Goal: Task Accomplishment & Management: Manage account settings

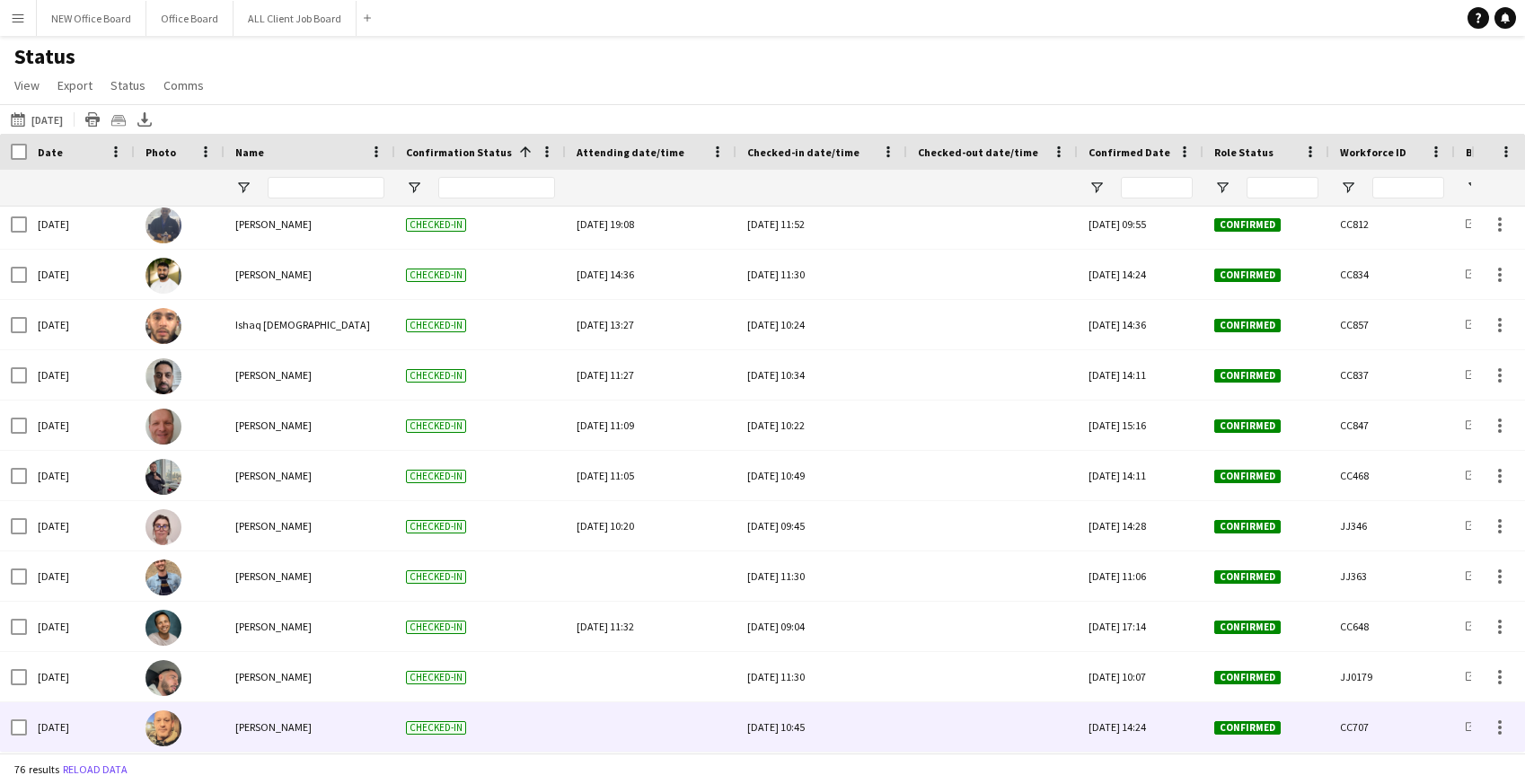
click at [950, 729] on div at bounding box center [992, 726] width 149 height 50
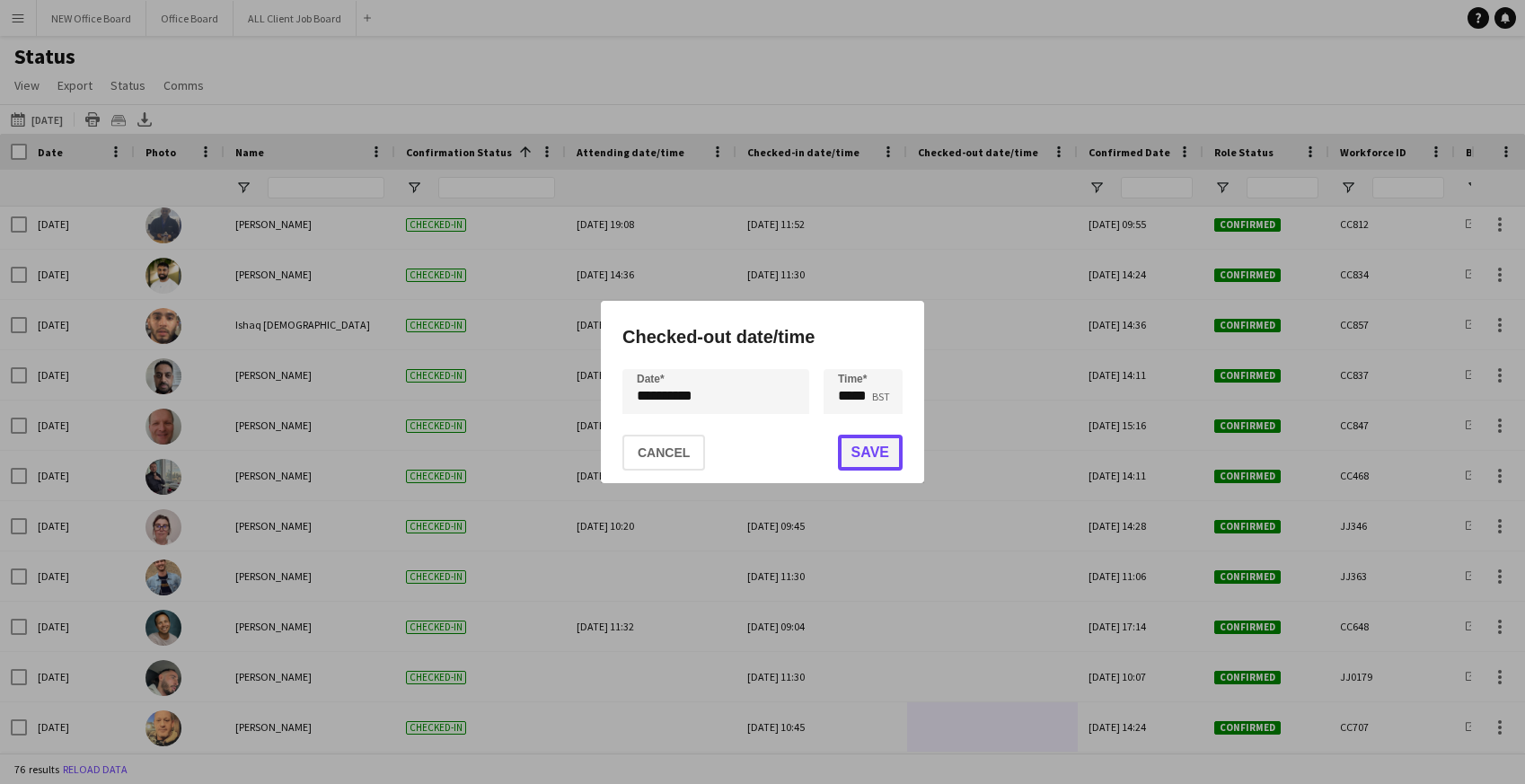
click at [858, 459] on button "Save" at bounding box center [870, 452] width 64 height 36
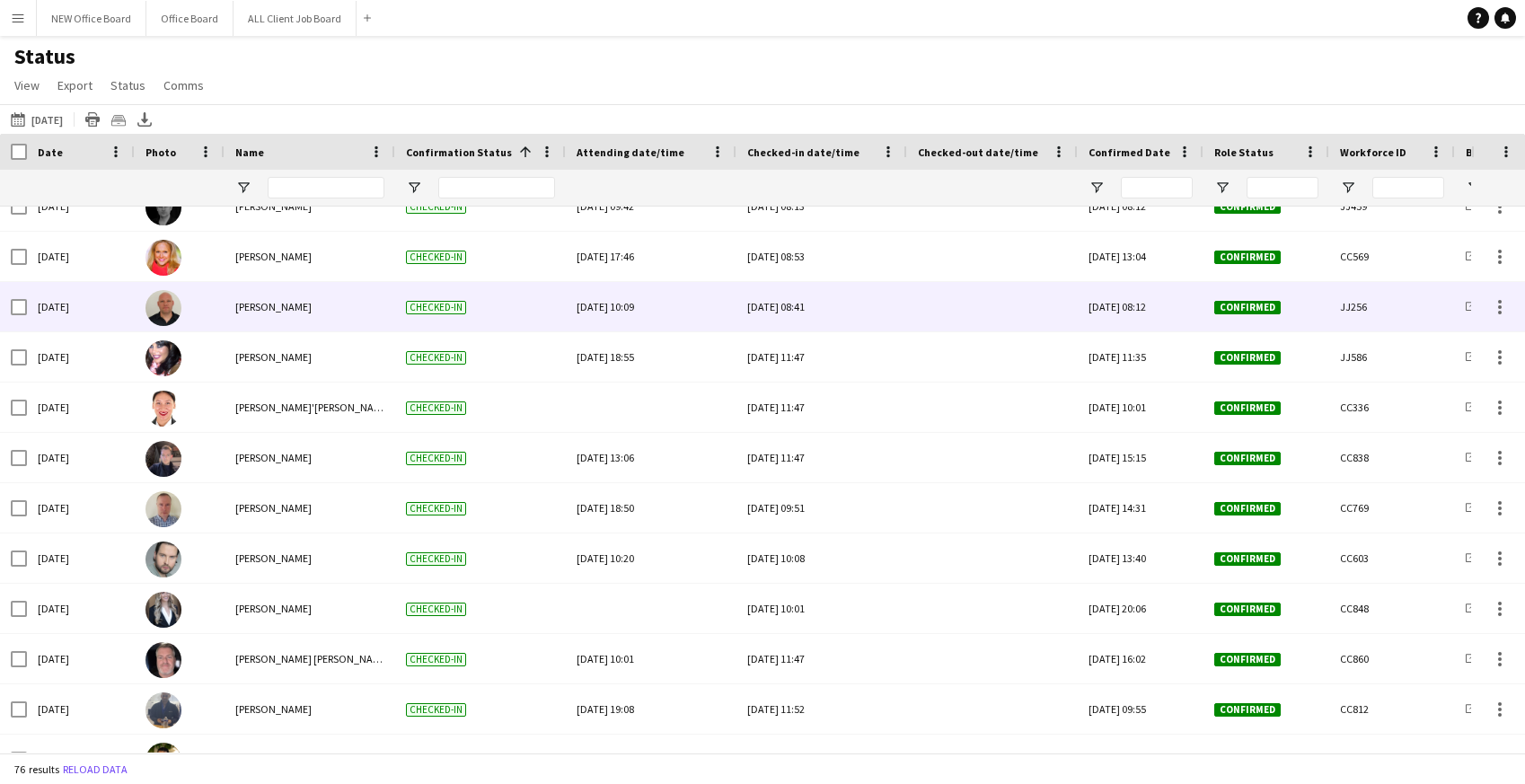
click at [950, 311] on div at bounding box center [992, 306] width 149 height 50
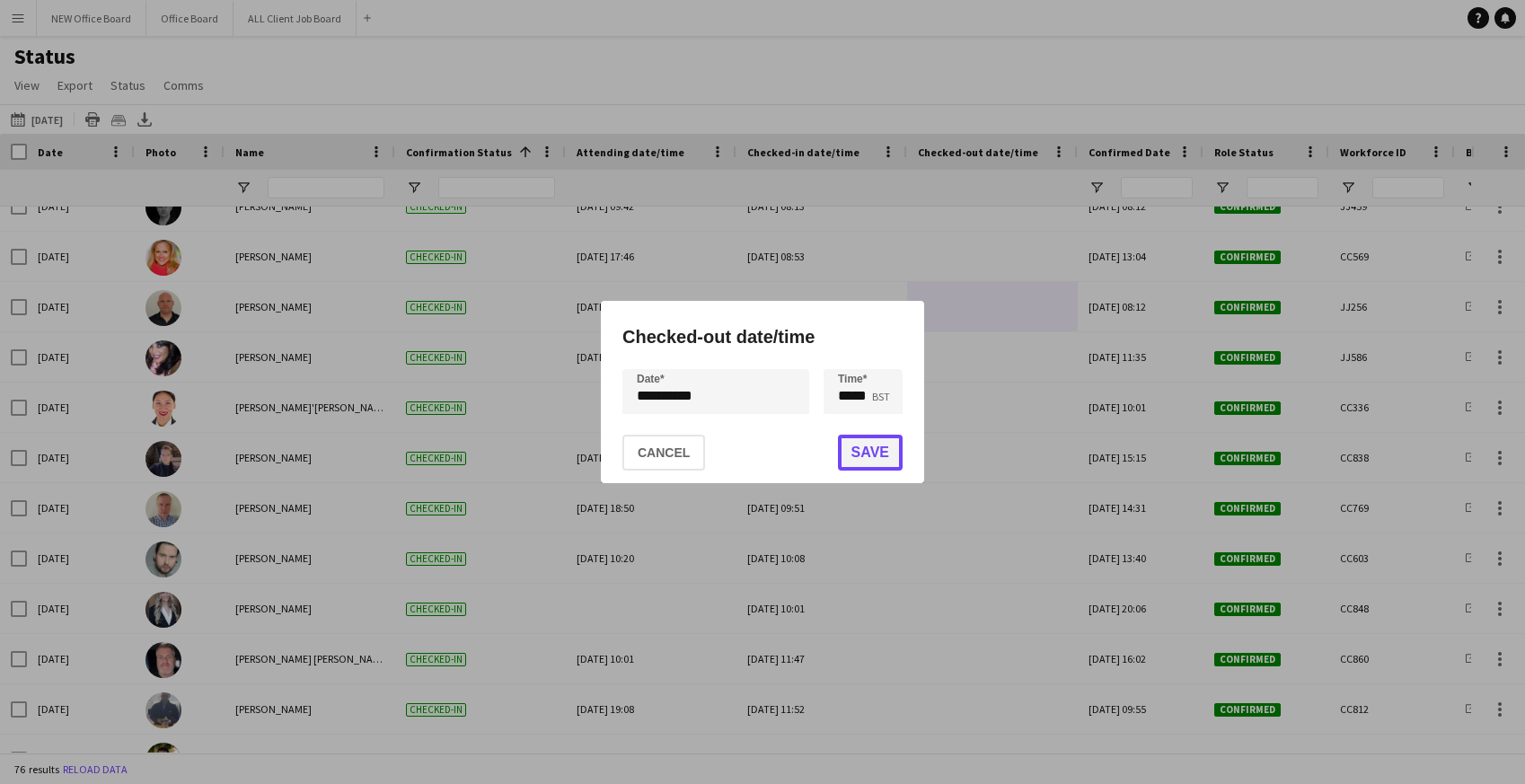
click at [868, 457] on button "Save" at bounding box center [870, 452] width 64 height 36
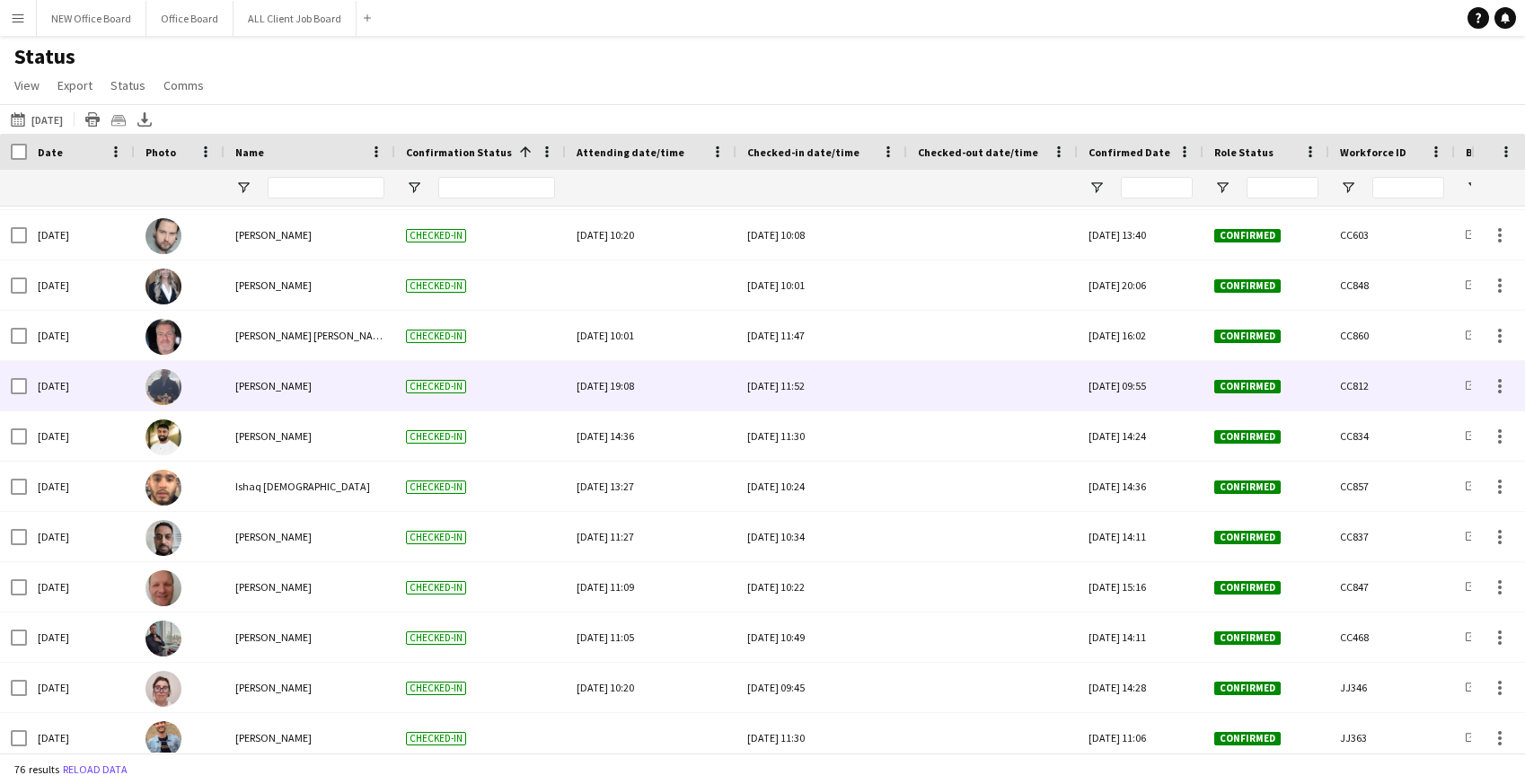
click at [980, 390] on div at bounding box center [992, 385] width 149 height 50
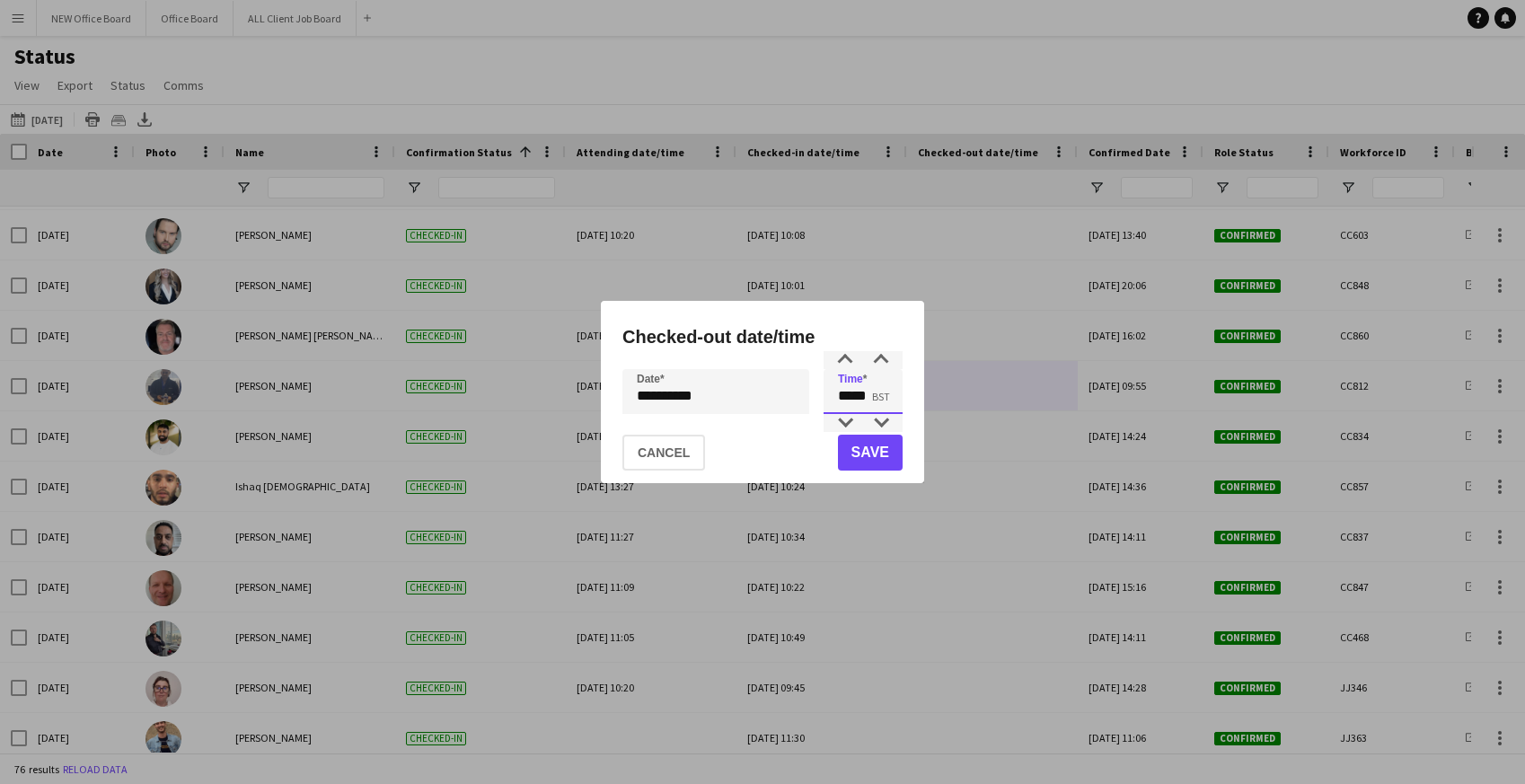
drag, startPoint x: 839, startPoint y: 400, endPoint x: 885, endPoint y: 399, distance: 46.0
click at [885, 399] on input "*****" at bounding box center [863, 391] width 79 height 45
type input "*****"
click at [876, 456] on button "Save" at bounding box center [870, 452] width 64 height 36
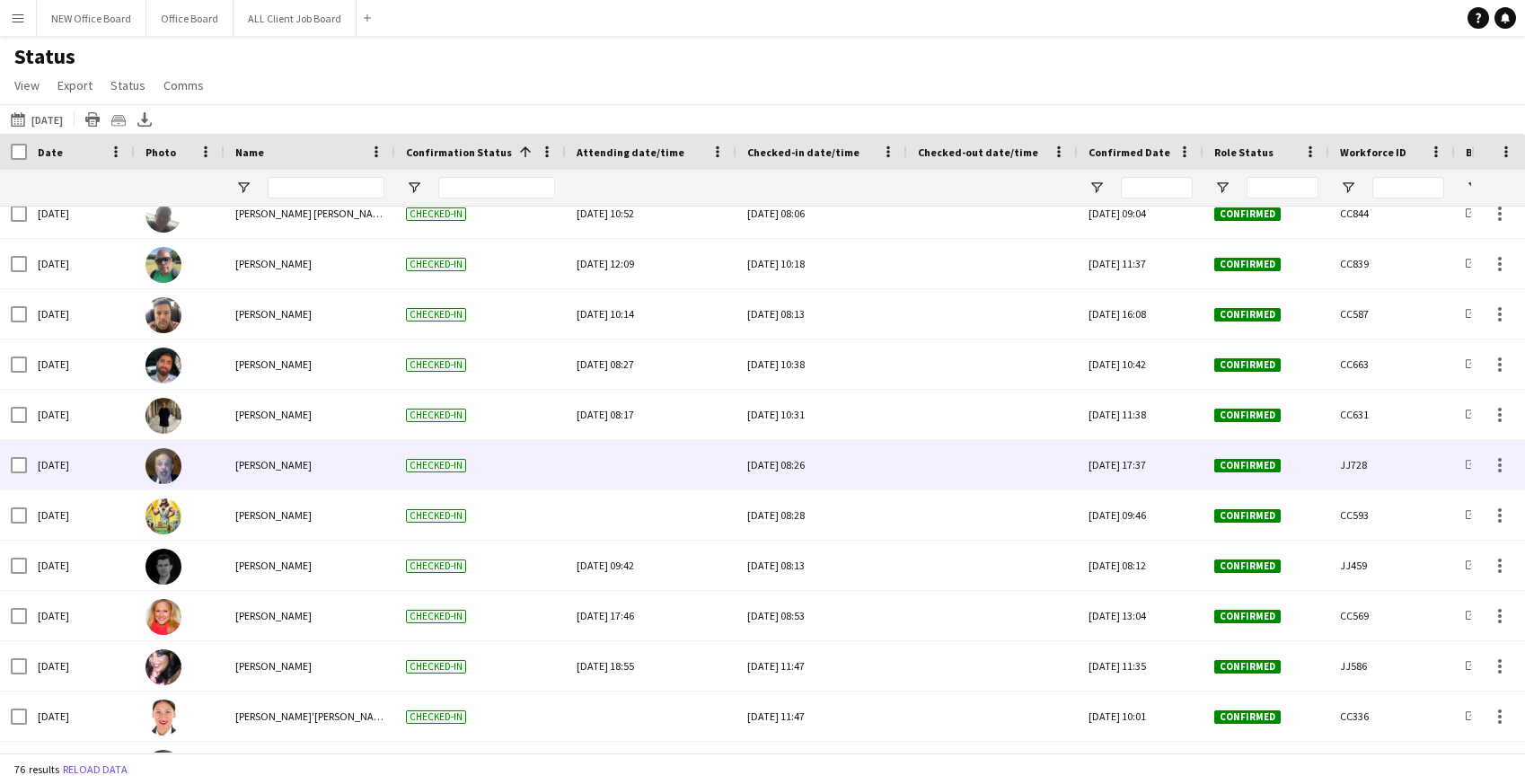
click at [957, 466] on div at bounding box center [992, 464] width 149 height 50
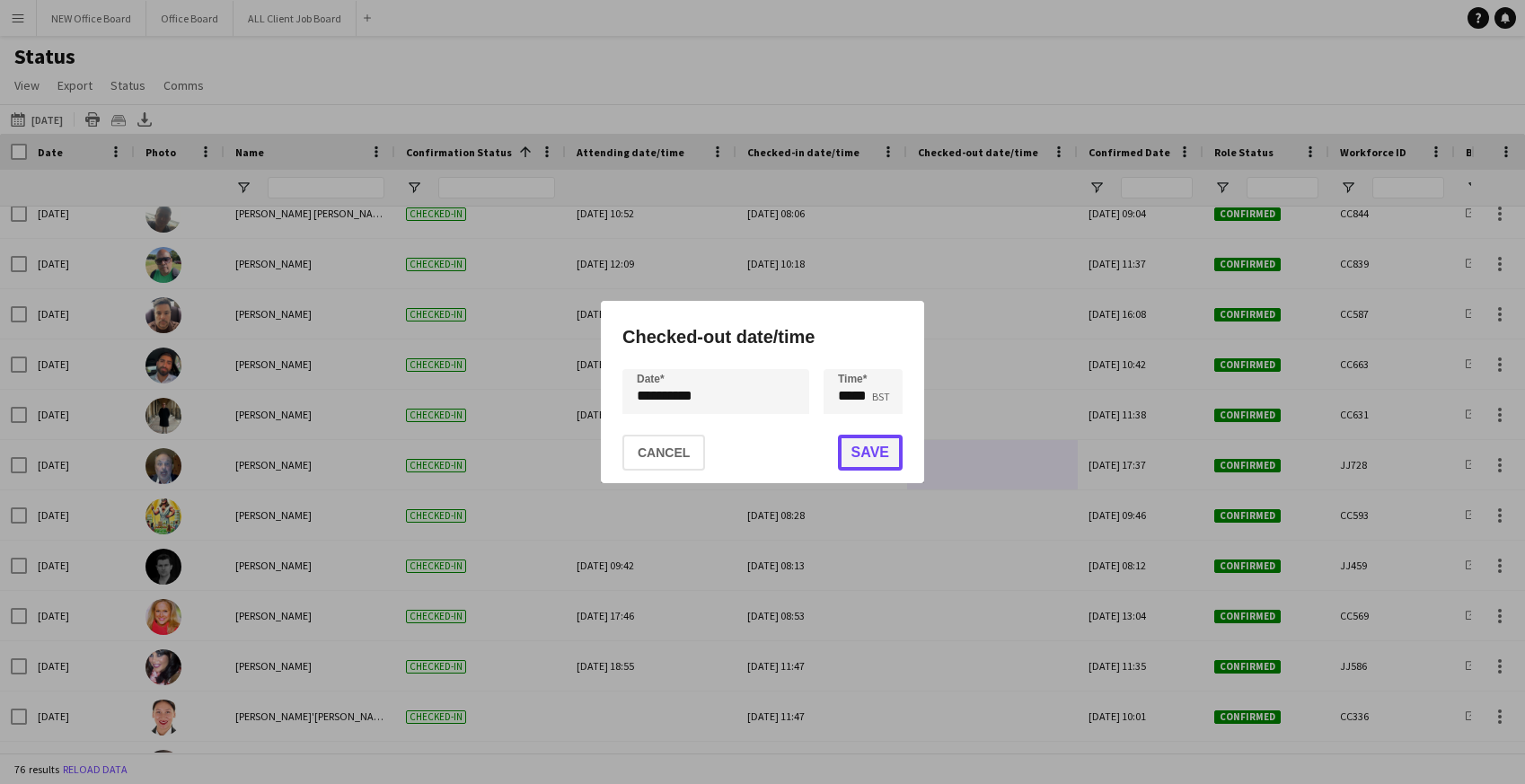
click at [894, 441] on button "Save" at bounding box center [870, 452] width 64 height 36
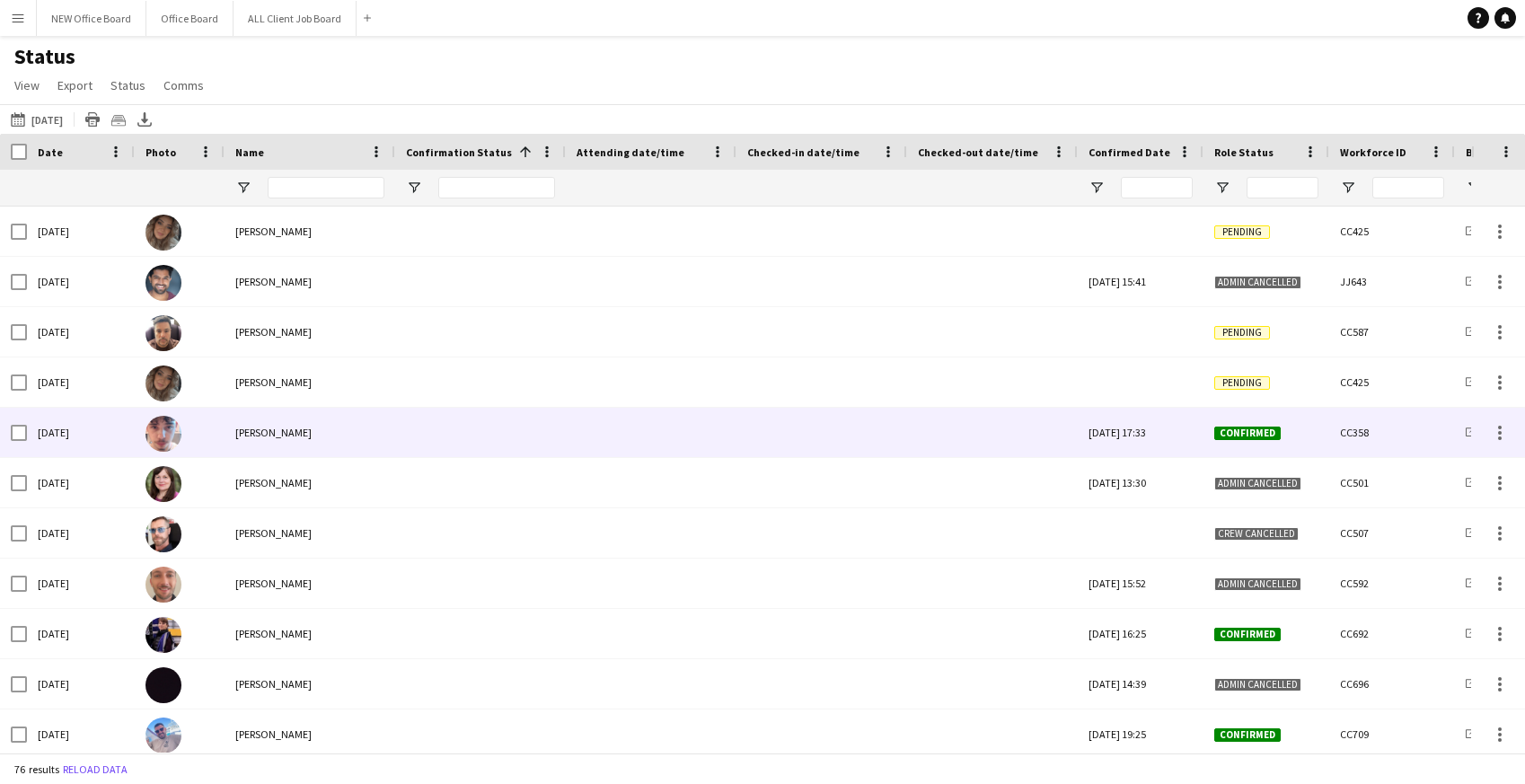
click at [965, 436] on div at bounding box center [992, 432] width 149 height 50
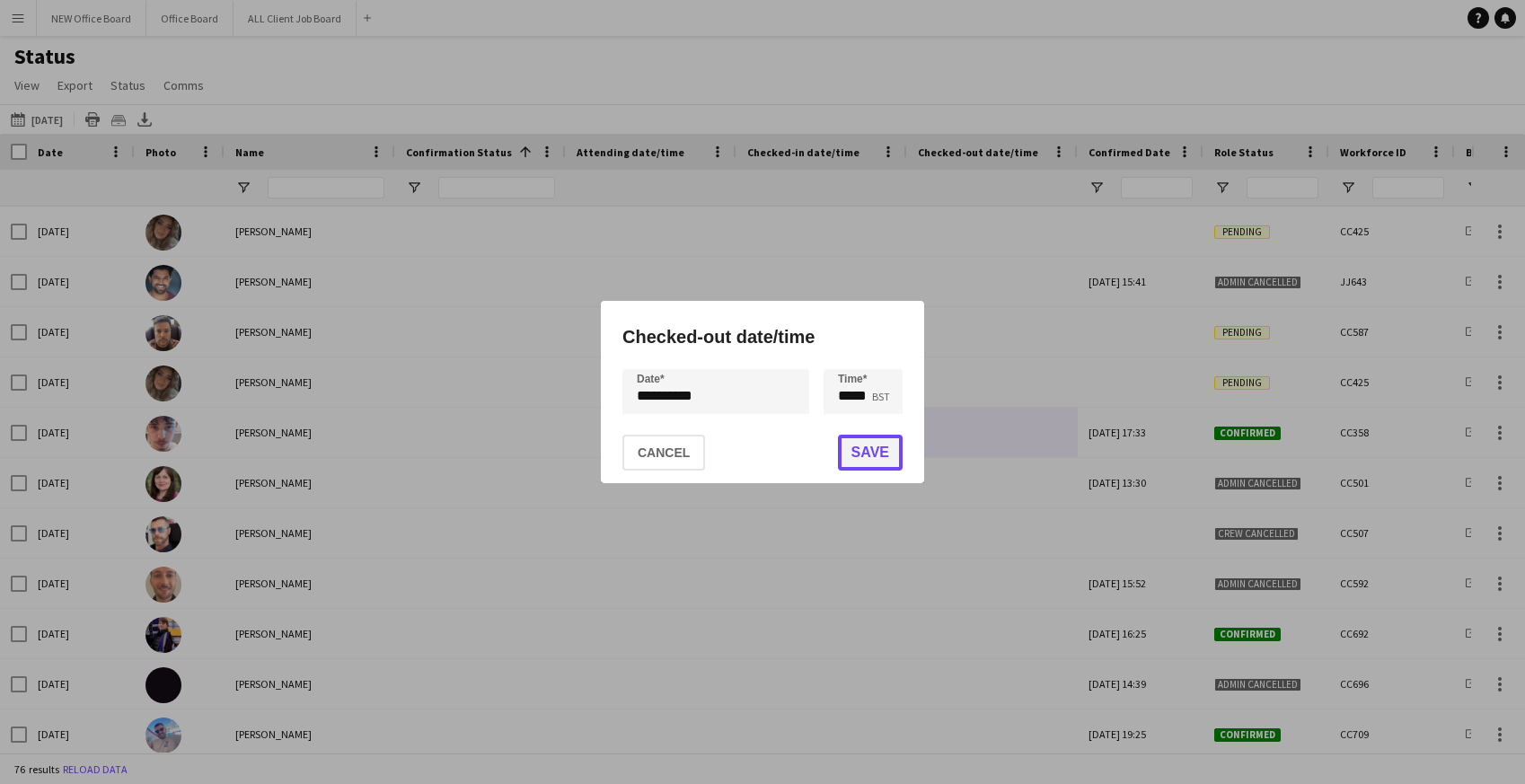
click at [857, 461] on button "Save" at bounding box center [870, 452] width 64 height 36
